Goal: Navigation & Orientation: Find specific page/section

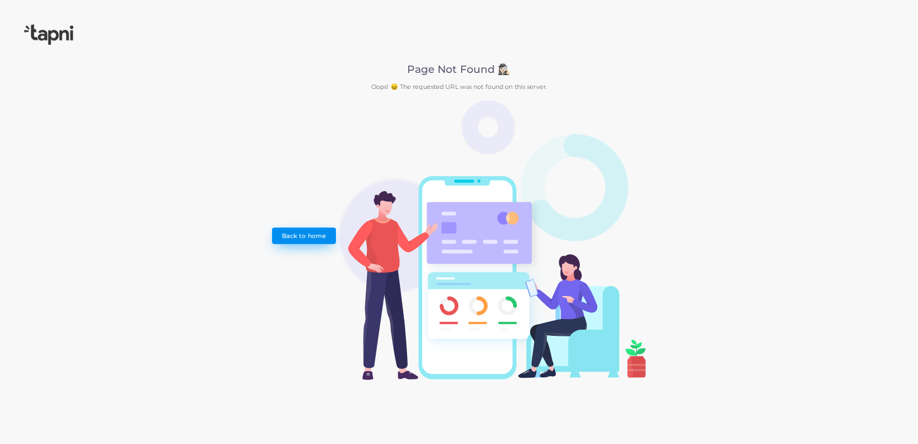
click at [301, 241] on link "Back to home" at bounding box center [303, 235] width 63 height 17
click at [301, 236] on link "Back to home" at bounding box center [303, 235] width 63 height 17
click at [45, 35] on img at bounding box center [48, 34] width 49 height 20
click at [316, 231] on link "Back to home" at bounding box center [303, 235] width 63 height 17
